Goal: Check status: Check status

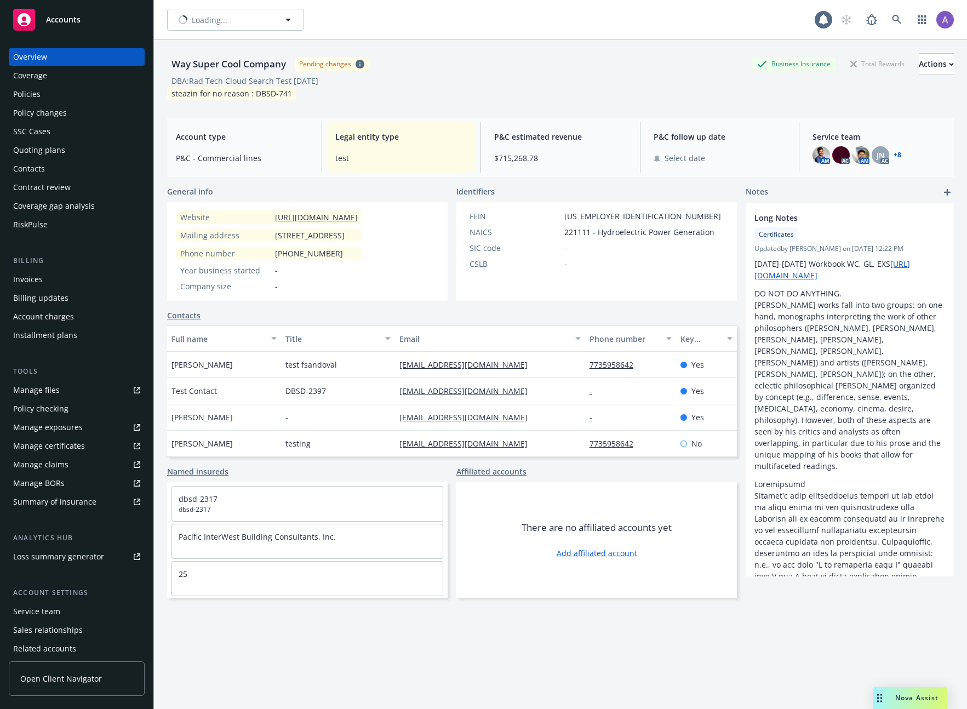
click at [49, 98] on div "Policies" at bounding box center [76, 94] width 127 height 18
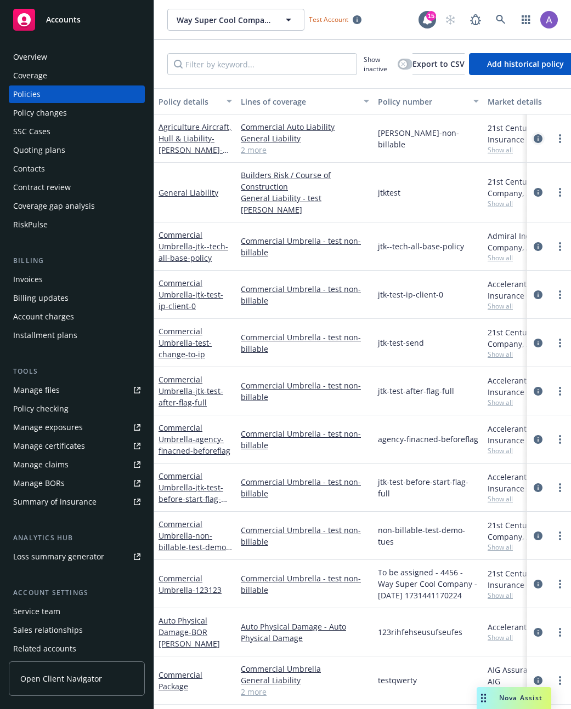
click at [533, 139] on icon "circleInformation" at bounding box center [537, 138] width 9 height 9
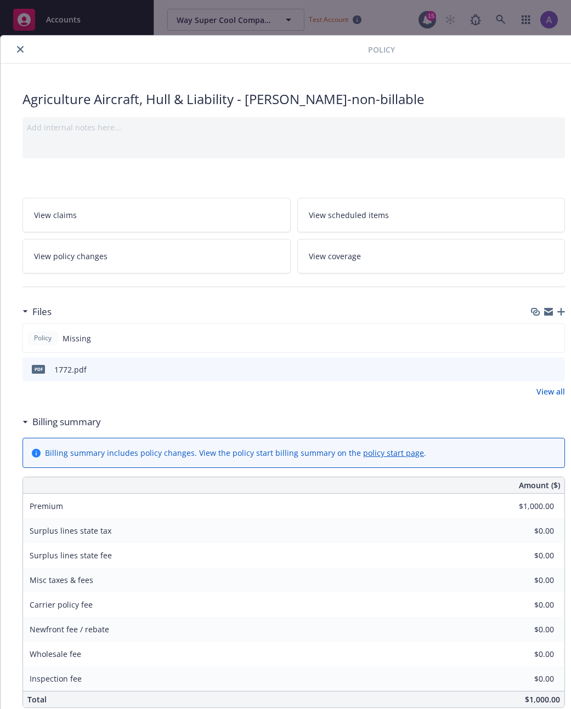
click at [261, 328] on div "Policy Missing" at bounding box center [293, 338] width 542 height 30
